Goal: Find specific page/section: Find specific page/section

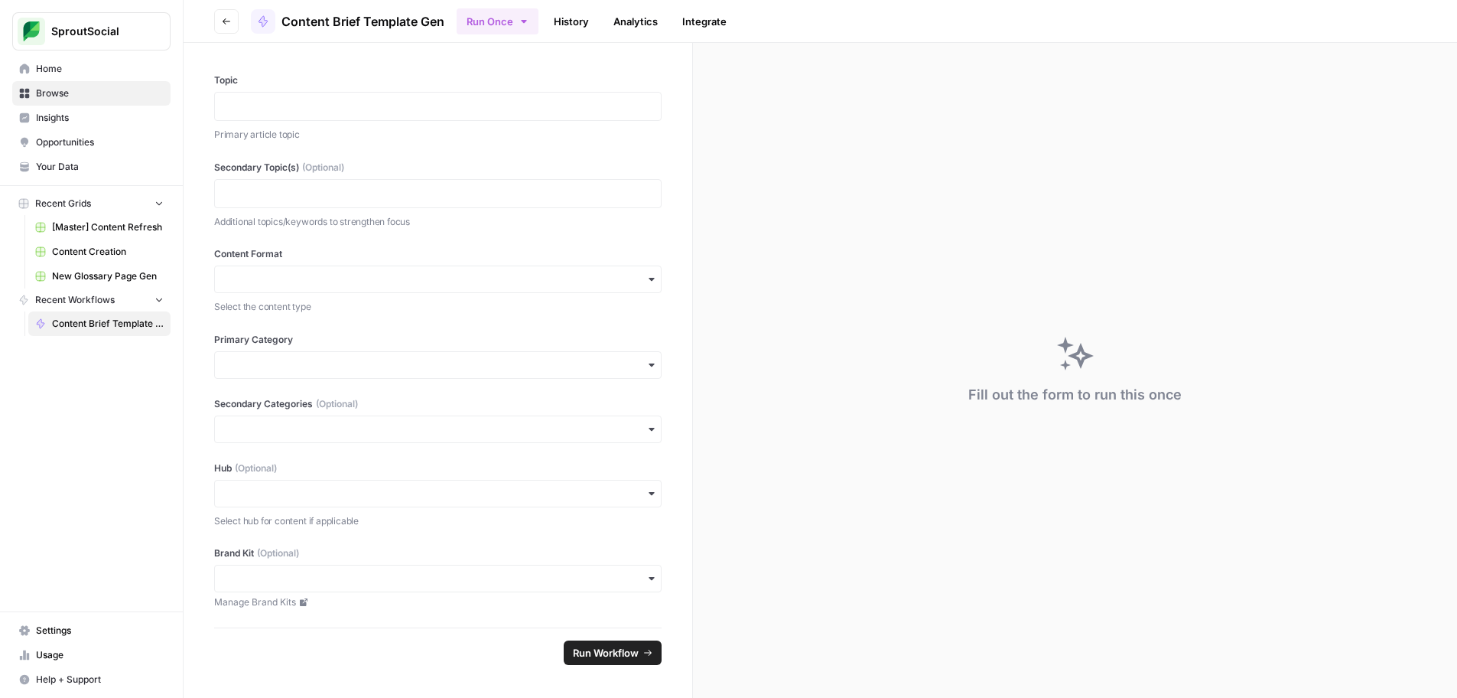
click at [572, 23] on link "History" at bounding box center [572, 21] width 54 height 24
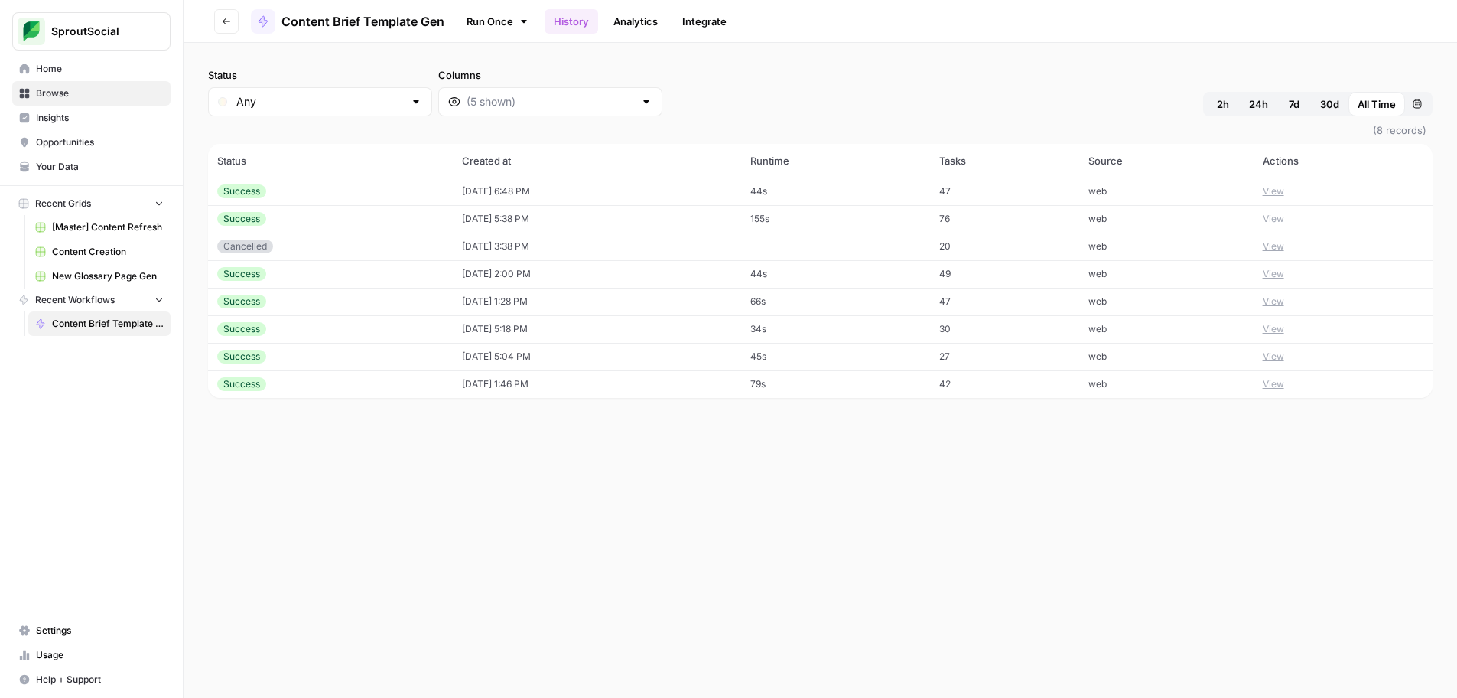
click at [364, 20] on span "Content Brief Template Gen" at bounding box center [363, 21] width 163 height 18
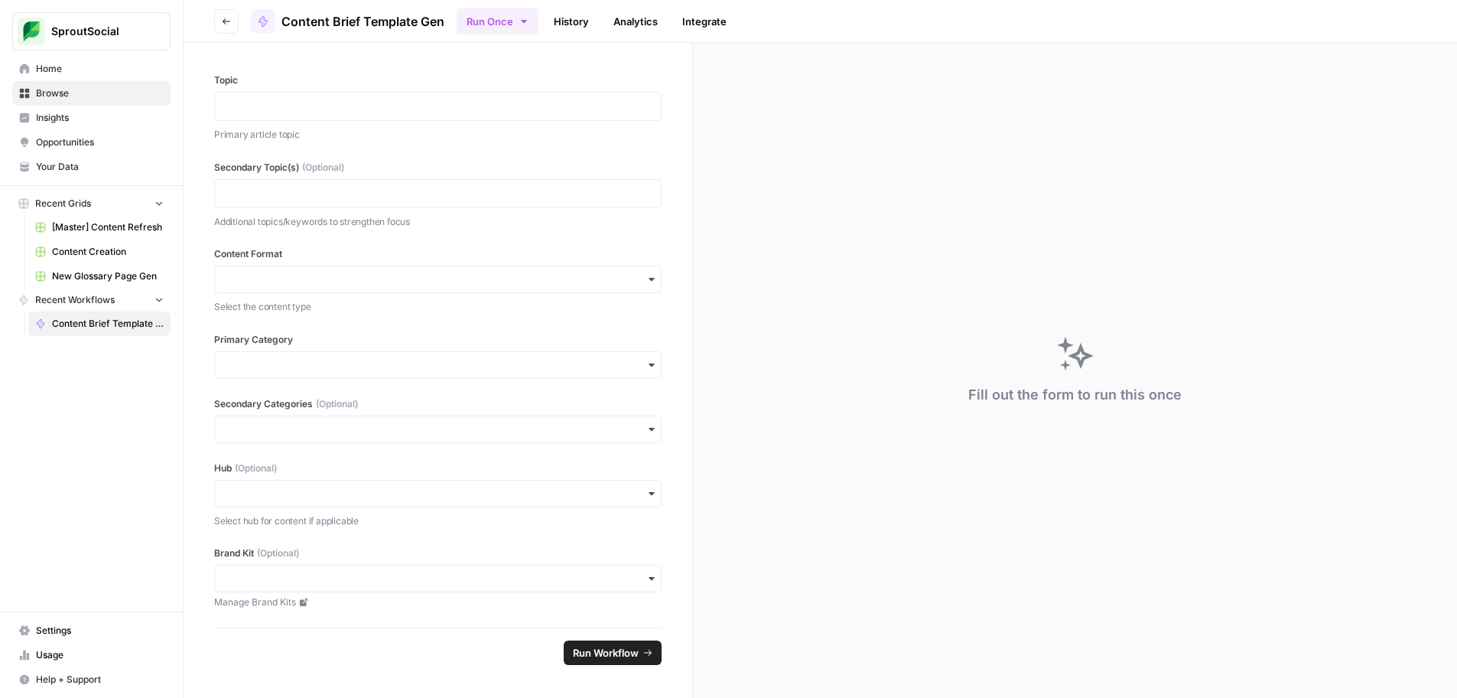
click at [70, 272] on span "New Glossary Page Gen" at bounding box center [108, 276] width 112 height 14
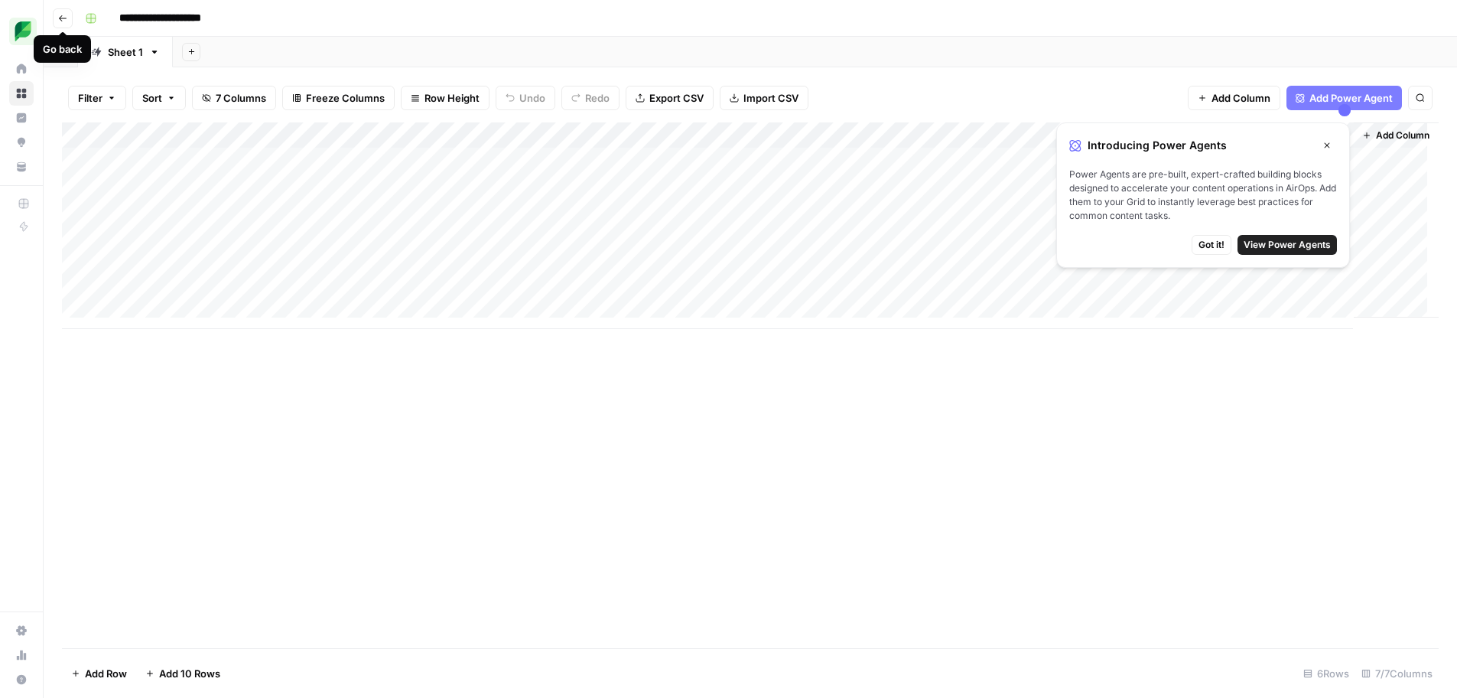
click at [62, 19] on icon "button" at bounding box center [62, 18] width 9 height 9
